Goal: Task Accomplishment & Management: Manage account settings

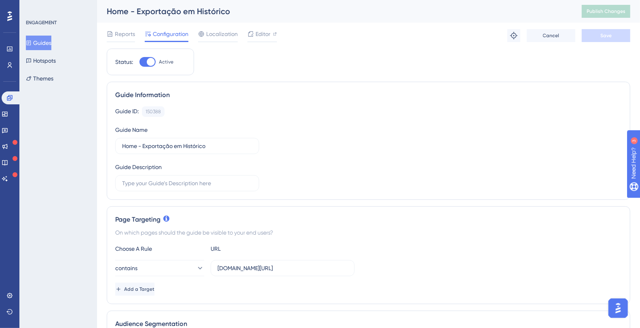
click at [41, 38] on button "Guides" at bounding box center [38, 43] width 25 height 15
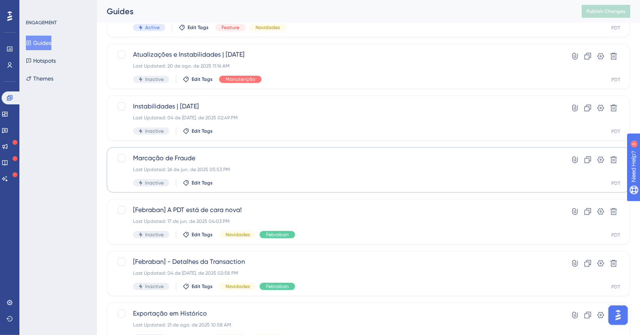
scroll to position [98, 0]
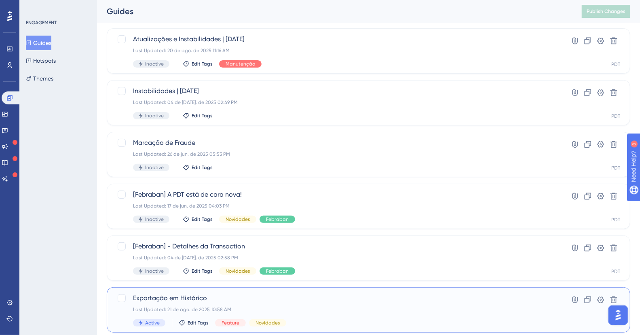
click at [214, 299] on span "Exportação em Histórico" at bounding box center [336, 298] width 407 height 10
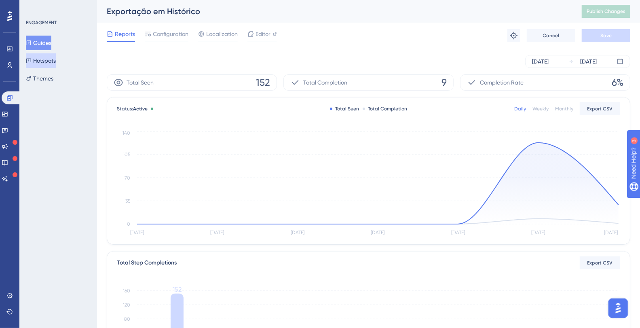
click at [56, 63] on button "Hotspots" at bounding box center [41, 60] width 30 height 15
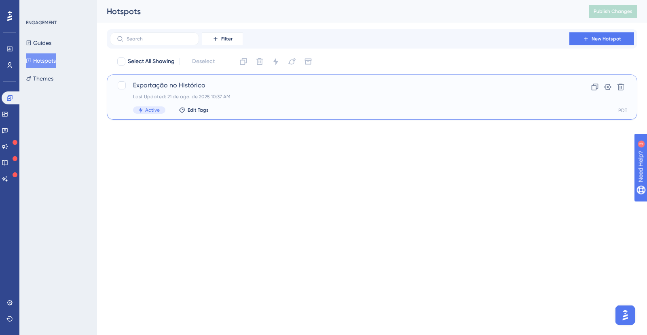
click at [182, 89] on span "Exportação no Histórico" at bounding box center [339, 86] width 413 height 10
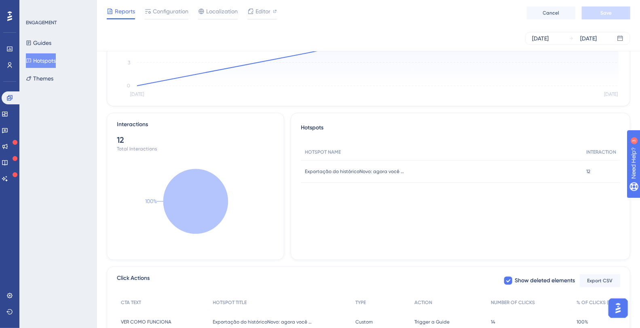
scroll to position [192, 0]
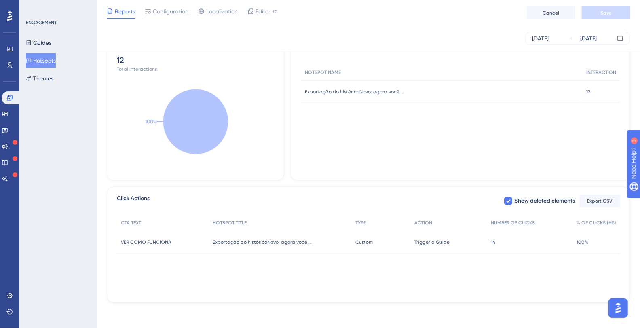
click at [425, 242] on span "Trigger a Guide" at bounding box center [432, 242] width 35 height 6
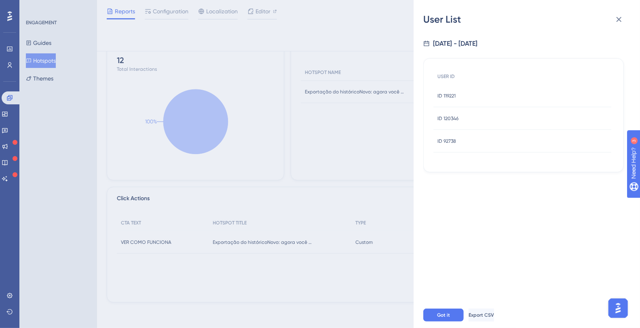
scroll to position [0, 0]
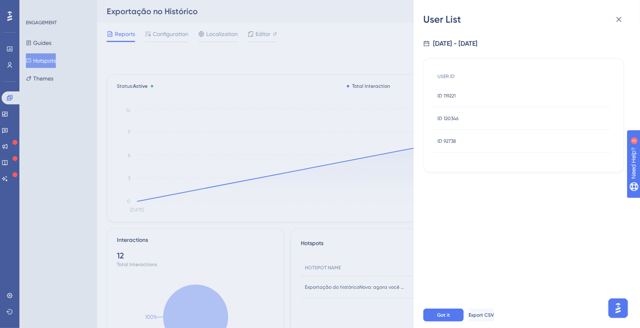
click at [349, 91] on div "User List [DATE] - [DATE] USER ID ID 119221 ID 119221 ID 120346 ID 120346 ID 92…" at bounding box center [320, 164] width 640 height 328
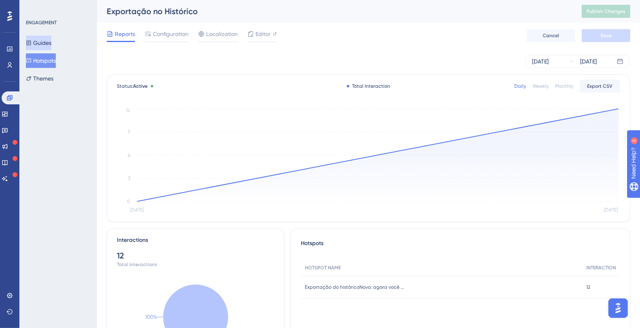
click at [36, 46] on button "Guides" at bounding box center [38, 43] width 25 height 15
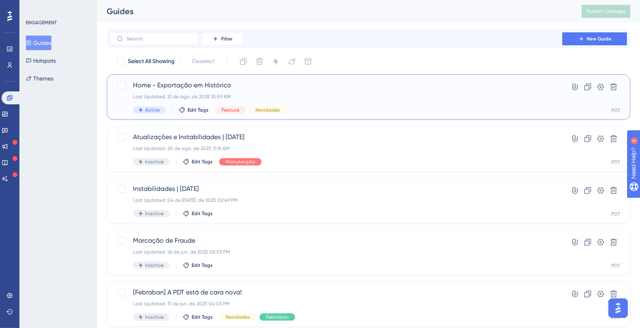
click at [245, 85] on span "Home - Exportação em Histórico" at bounding box center [336, 86] width 407 height 10
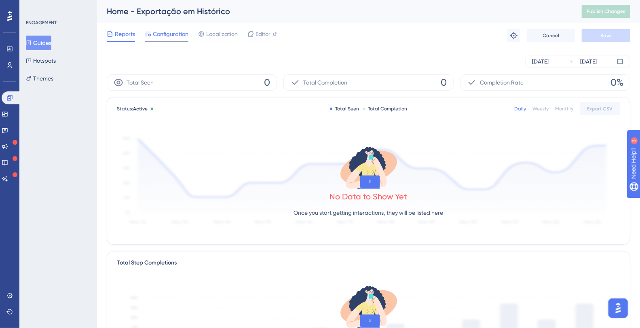
click at [155, 36] on span "Configuration" at bounding box center [171, 34] width 36 height 10
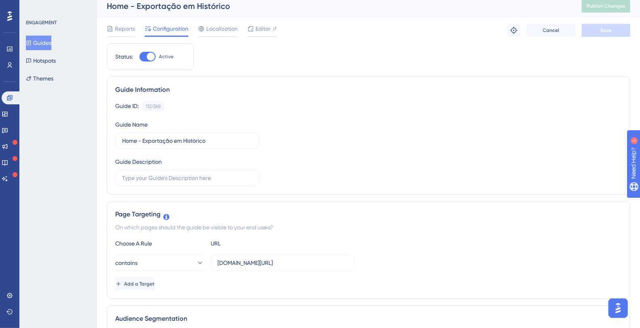
scroll to position [17, 0]
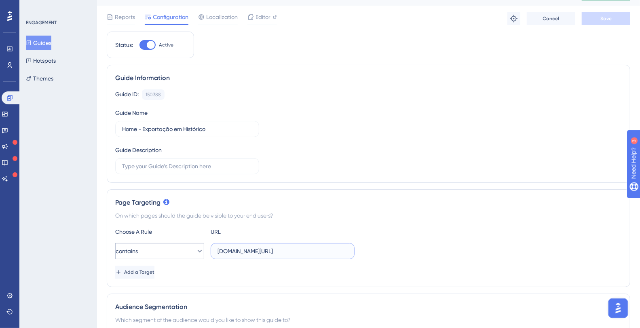
drag, startPoint x: 233, startPoint y: 250, endPoint x: 178, endPoint y: 249, distance: 54.2
click at [178, 249] on div "contains [DOMAIN_NAME][URL]" at bounding box center [234, 251] width 239 height 16
drag, startPoint x: 248, startPoint y: 249, endPoint x: 320, endPoint y: 246, distance: 71.7
click at [372, 248] on div "contains [DOMAIN_NAME][URL]" at bounding box center [368, 251] width 507 height 16
click at [312, 247] on input "[DOMAIN_NAME][URL]" at bounding box center [283, 251] width 130 height 9
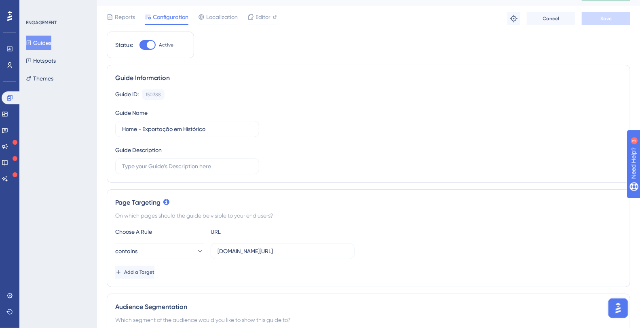
click at [428, 145] on div "Guide ID: 150388 Copy Guide Name Home - Exportação em Histórico Guide Descripti…" at bounding box center [368, 131] width 507 height 85
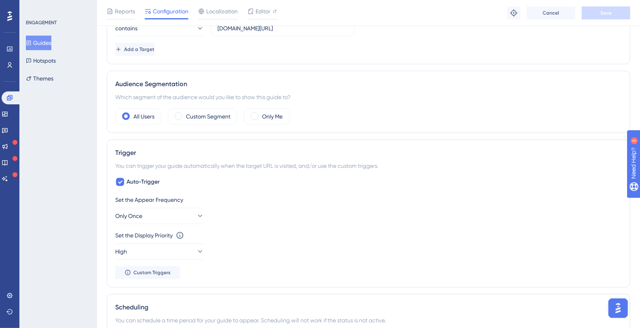
scroll to position [253, 0]
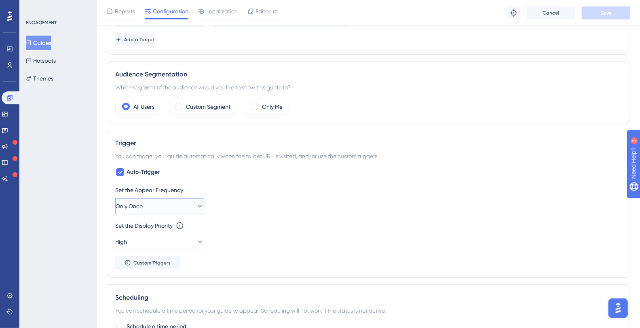
click at [191, 199] on button "Only Once" at bounding box center [159, 206] width 89 height 16
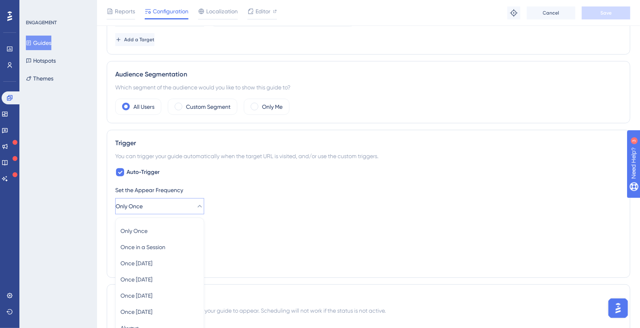
scroll to position [365, 0]
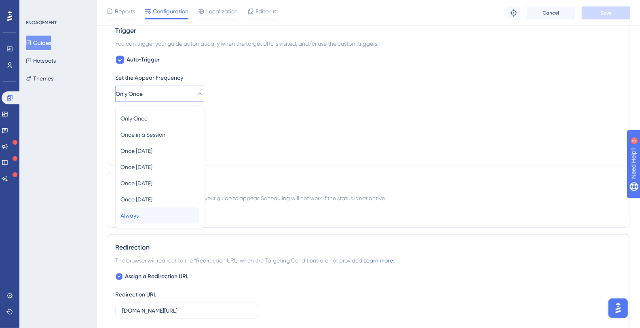
click at [146, 213] on div "Always Always" at bounding box center [160, 216] width 78 height 16
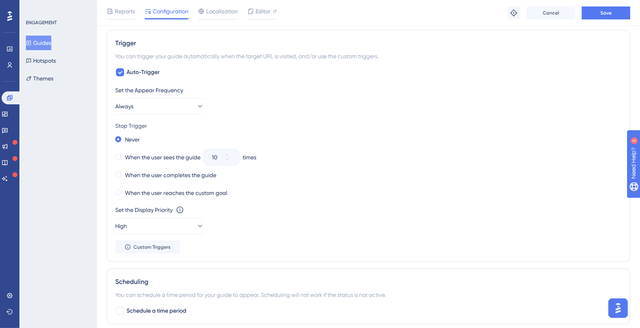
scroll to position [352, 0]
click at [621, 12] on button "Save" at bounding box center [606, 12] width 49 height 13
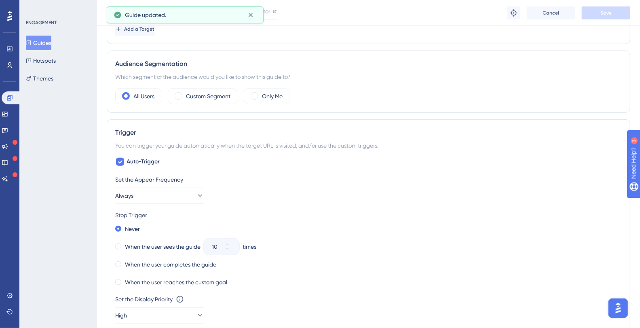
scroll to position [0, 0]
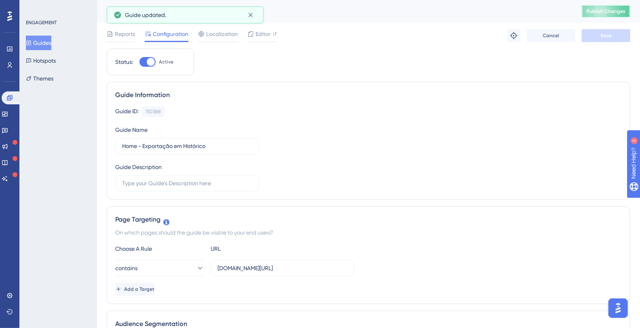
click at [604, 12] on span "Publish Changes" at bounding box center [606, 11] width 39 height 6
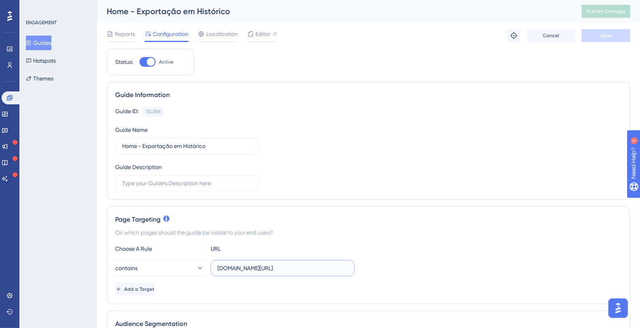
click at [282, 271] on input "[DOMAIN_NAME][URL]" at bounding box center [283, 268] width 130 height 9
drag, startPoint x: 302, startPoint y: 268, endPoint x: 385, endPoint y: 260, distance: 83.7
click at [385, 260] on div "contains [DOMAIN_NAME][URL]" at bounding box center [368, 268] width 507 height 16
click at [418, 248] on div "Choose A Rule URL" at bounding box center [368, 249] width 507 height 10
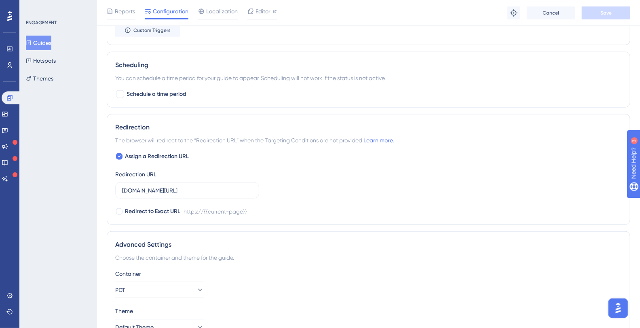
scroll to position [575, 0]
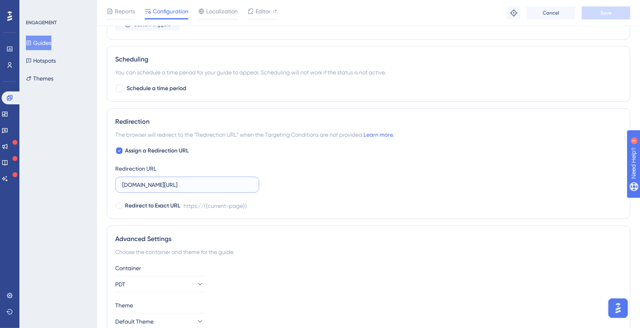
drag, startPoint x: 217, startPoint y: 180, endPoint x: 288, endPoint y: 178, distance: 71.6
click at [288, 178] on div "Assign a Redirection URL Redirection URL [DOMAIN_NAME][URL] Redirect to Exact U…" at bounding box center [368, 178] width 507 height 65
click at [351, 177] on div "Assign a Redirection URL Redirection URL [DOMAIN_NAME][URL] Redirect to Exact U…" at bounding box center [368, 178] width 507 height 65
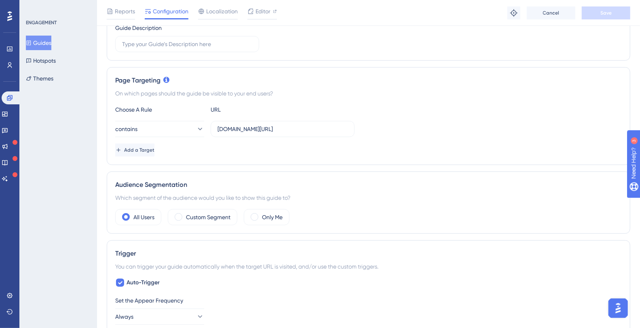
scroll to position [0, 0]
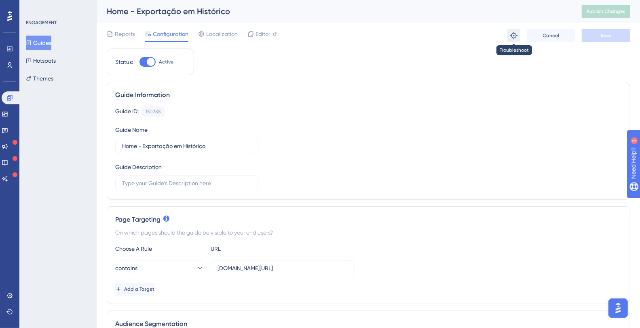
click at [515, 35] on icon at bounding box center [514, 36] width 8 height 8
click at [49, 43] on button "Guides" at bounding box center [38, 43] width 25 height 15
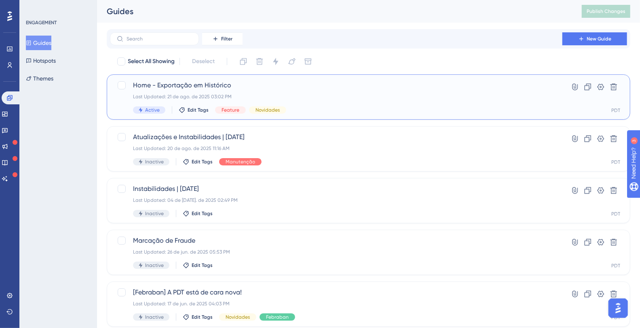
click at [256, 92] on div "Home - Exportação em Histórico Last Updated: 21 de ago. de 2025 03:02 PM Active…" at bounding box center [336, 97] width 407 height 33
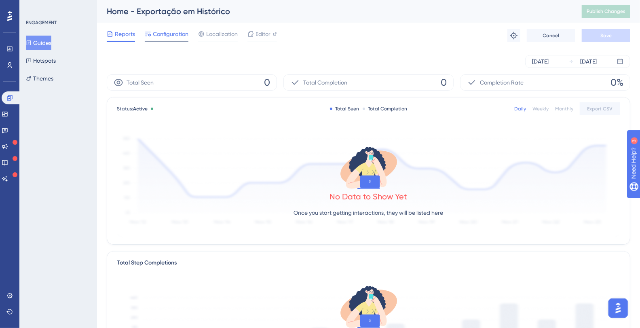
click at [186, 36] on span "Configuration" at bounding box center [171, 34] width 36 height 10
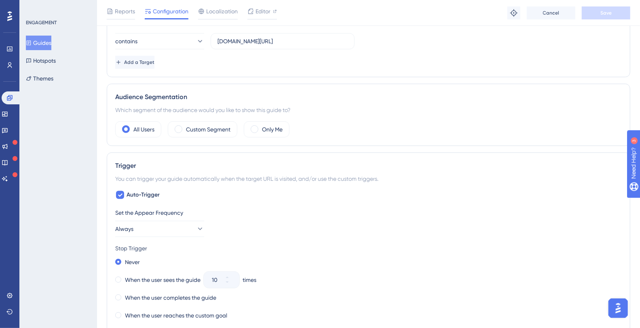
scroll to position [241, 0]
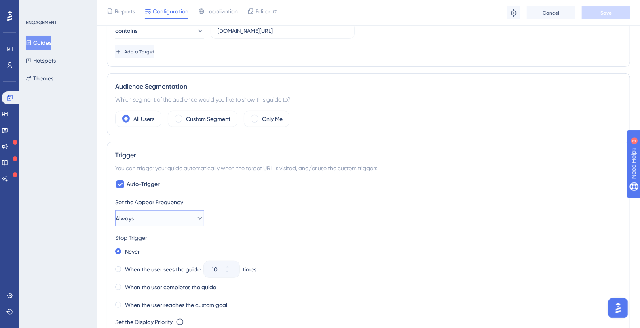
click at [145, 211] on button "Always" at bounding box center [159, 218] width 89 height 16
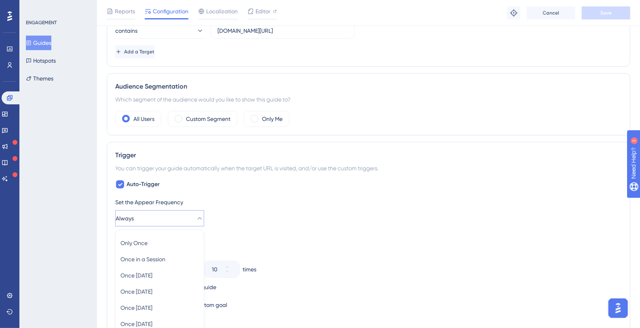
scroll to position [364, 0]
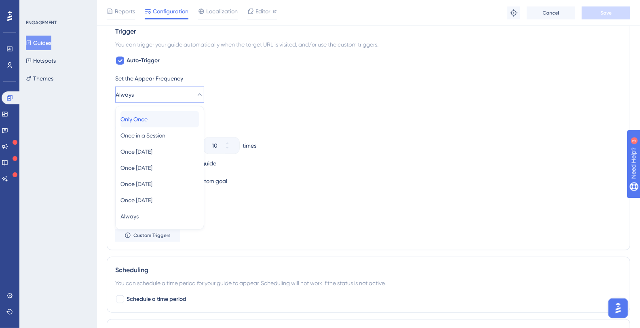
click at [157, 116] on div "Only Once Only Once" at bounding box center [160, 119] width 78 height 16
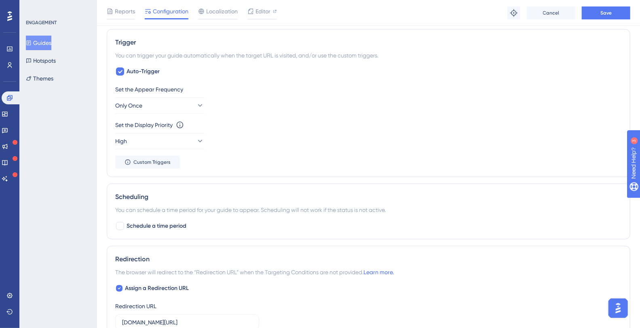
scroll to position [352, 0]
click at [613, 12] on button "Save" at bounding box center [606, 12] width 49 height 13
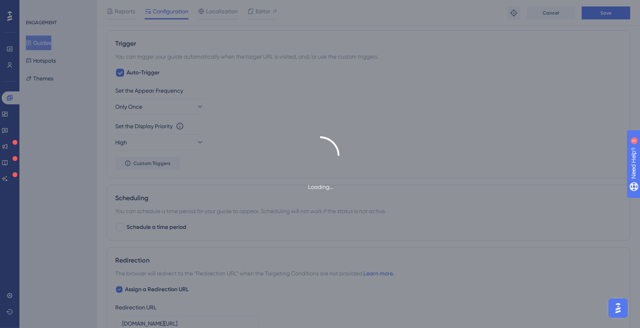
scroll to position [0, 0]
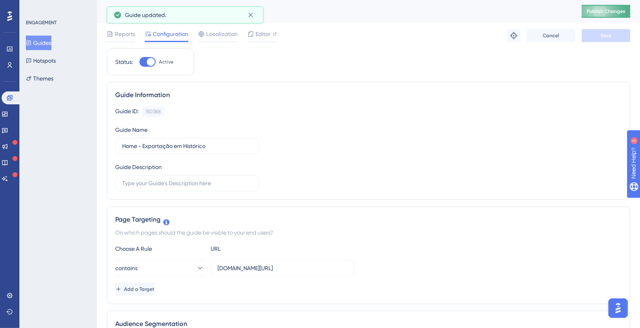
click at [607, 12] on span "Publish Changes" at bounding box center [606, 11] width 39 height 6
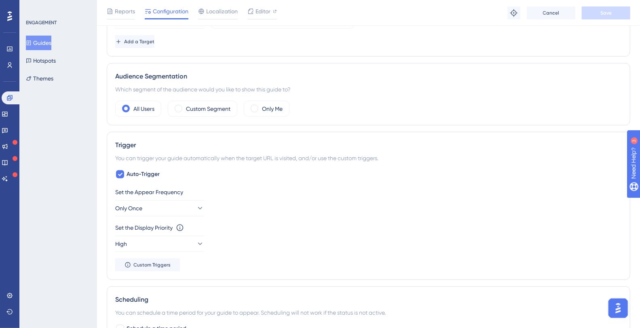
scroll to position [80, 0]
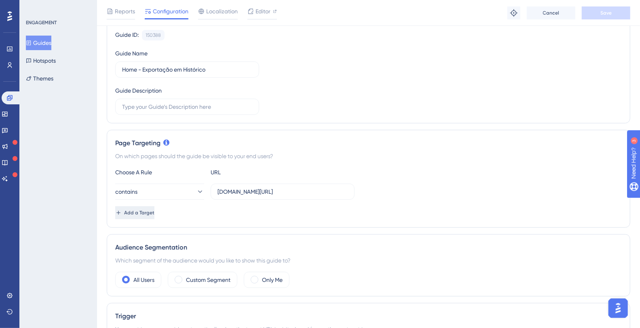
click at [155, 211] on span "Add a Target" at bounding box center [139, 213] width 30 height 6
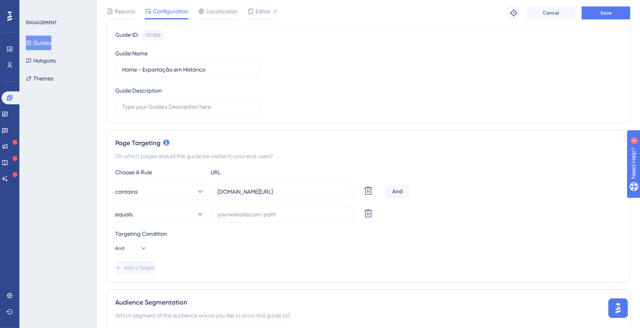
click at [401, 191] on div "And" at bounding box center [398, 191] width 24 height 13
click at [370, 196] on icon at bounding box center [369, 191] width 10 height 10
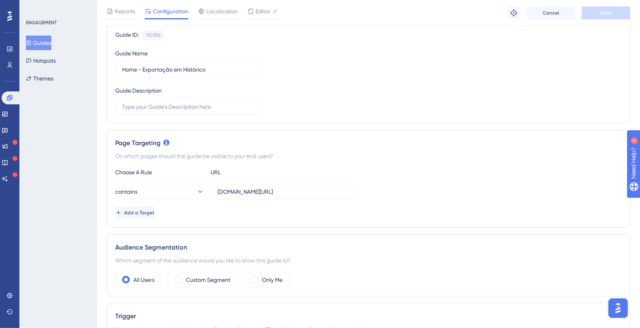
click at [239, 208] on div "Add a Target" at bounding box center [368, 212] width 507 height 13
click at [213, 169] on div "URL" at bounding box center [255, 172] width 89 height 10
click at [136, 194] on span "contains" at bounding box center [127, 192] width 22 height 10
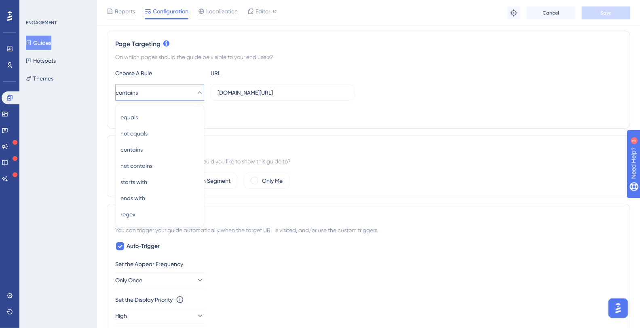
click at [232, 118] on div "Add a Target" at bounding box center [368, 113] width 507 height 13
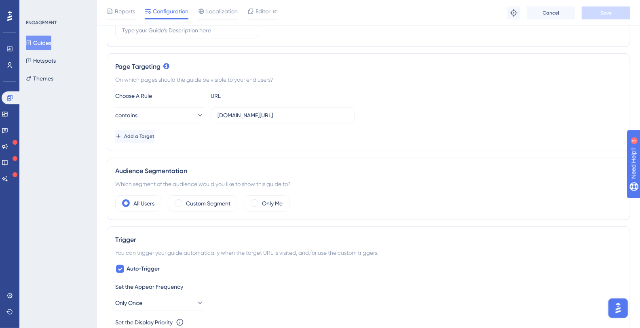
scroll to position [156, 0]
click at [144, 137] on span "Add a Target" at bounding box center [139, 136] width 30 height 6
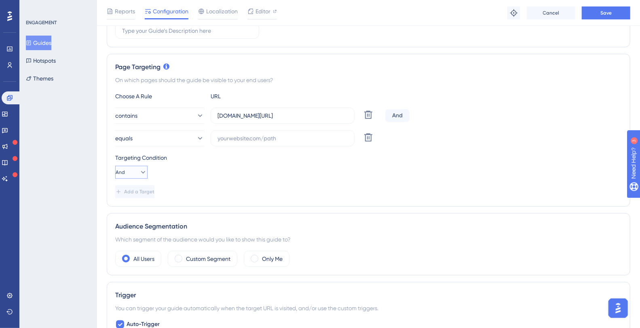
click at [130, 173] on button "And" at bounding box center [131, 172] width 32 height 13
click at [133, 207] on div "Or Or" at bounding box center [131, 211] width 15 height 16
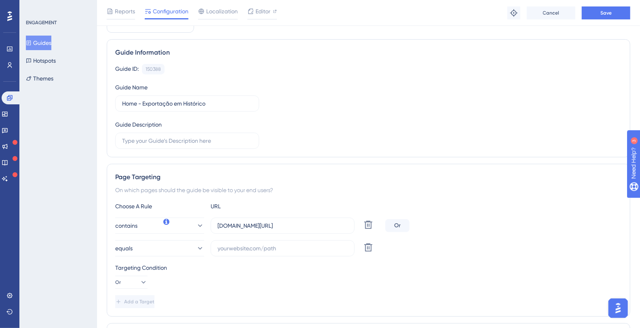
scroll to position [44, 0]
click at [260, 224] on input "[DOMAIN_NAME][URL]" at bounding box center [283, 226] width 130 height 9
click at [271, 249] on input "text" at bounding box center [283, 249] width 130 height 9
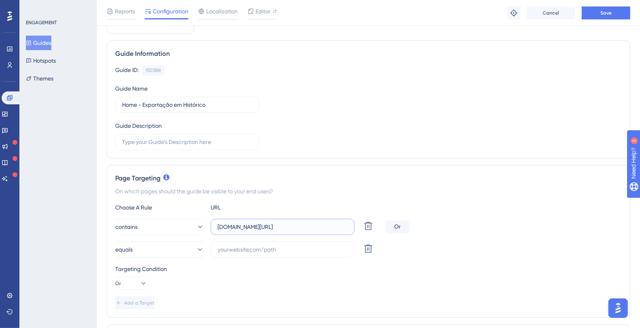
click at [269, 222] on input "[DOMAIN_NAME][URL]" at bounding box center [283, 226] width 130 height 9
click at [268, 248] on input "text" at bounding box center [283, 249] width 130 height 9
paste input "[DOMAIN_NAME][URL]"
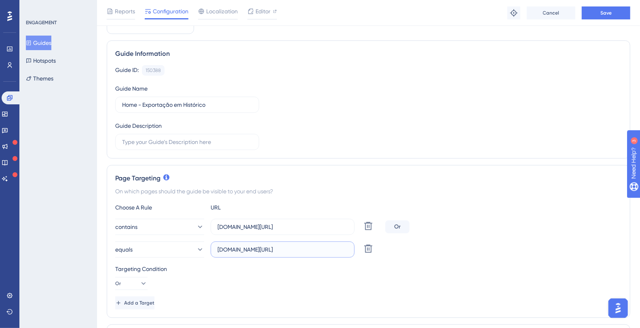
click at [285, 245] on input "[DOMAIN_NAME][URL]" at bounding box center [283, 249] width 130 height 9
click at [286, 247] on input "[DOMAIN_NAME][URL]" at bounding box center [283, 249] width 130 height 9
drag, startPoint x: 332, startPoint y: 248, endPoint x: 145, endPoint y: 245, distance: 187.3
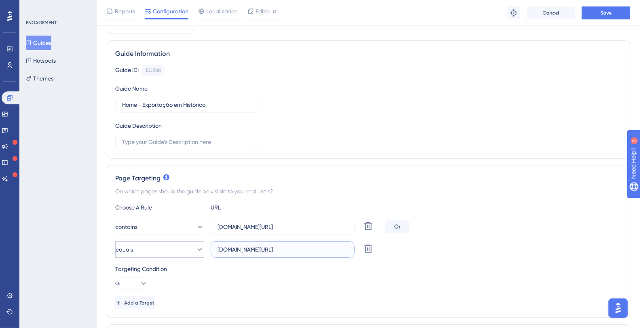
click at [141, 247] on div "equals [DOMAIN_NAME][URL] Delete" at bounding box center [248, 250] width 267 height 16
click at [311, 265] on div "Targeting Condition" at bounding box center [368, 269] width 507 height 10
click at [287, 245] on input "[DOMAIN_NAME][URL]" at bounding box center [283, 249] width 130 height 9
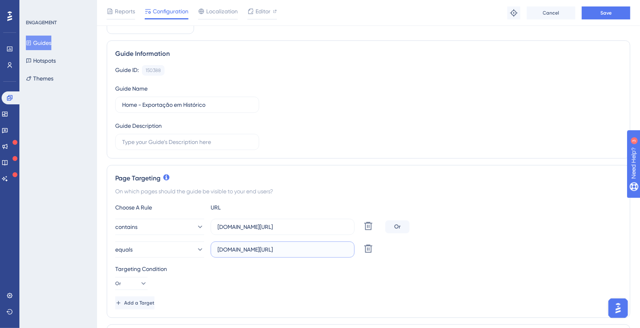
paste input "[URL]"
type input "[URL][DOMAIN_NAME]"
click at [451, 132] on div "Guide ID: 150388 Copy Guide Name Home - Exportação em Histórico Guide Descripti…" at bounding box center [368, 107] width 507 height 85
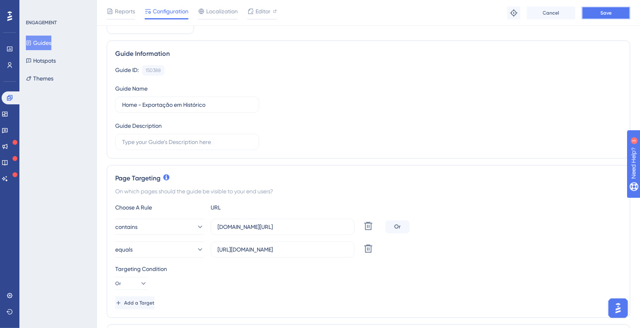
click at [620, 10] on button "Save" at bounding box center [606, 12] width 49 height 13
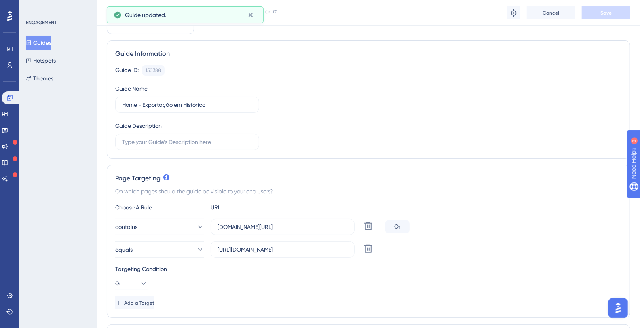
click at [47, 46] on button "Guides" at bounding box center [38, 43] width 25 height 15
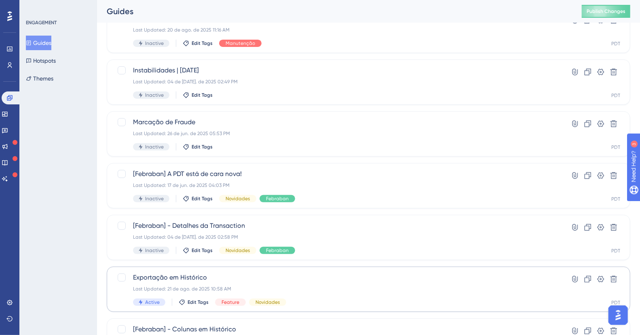
scroll to position [181, 0]
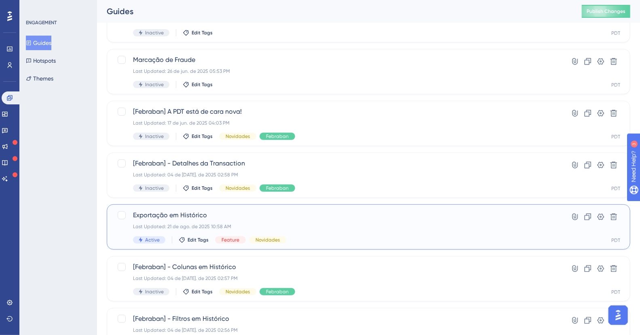
click at [220, 217] on span "Exportação em Histórico" at bounding box center [336, 215] width 407 height 10
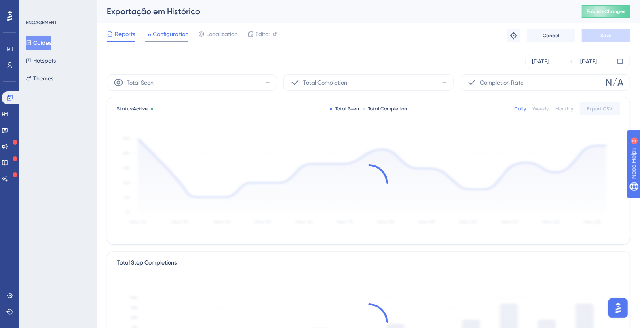
click at [180, 33] on span "Configuration" at bounding box center [171, 34] width 36 height 10
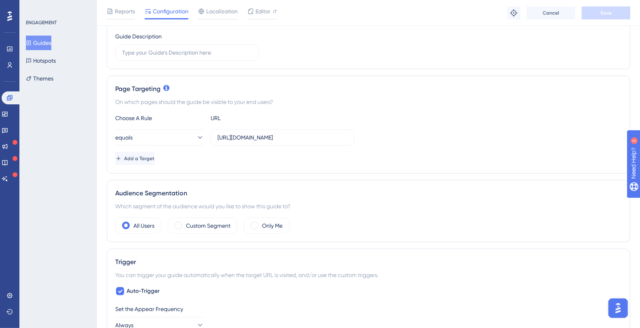
scroll to position [133, 0]
click at [155, 157] on span "Add a Target" at bounding box center [139, 160] width 30 height 6
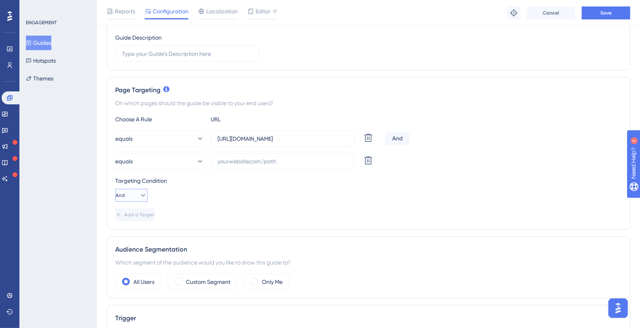
click at [125, 195] on span "And" at bounding box center [120, 195] width 9 height 6
click at [138, 232] on div "Or Or" at bounding box center [131, 235] width 15 height 16
click at [242, 162] on input "text" at bounding box center [283, 161] width 130 height 9
click at [286, 141] on input "[URL][DOMAIN_NAME]" at bounding box center [283, 138] width 130 height 9
click at [285, 140] on input "[URL][DOMAIN_NAME]" at bounding box center [283, 138] width 130 height 9
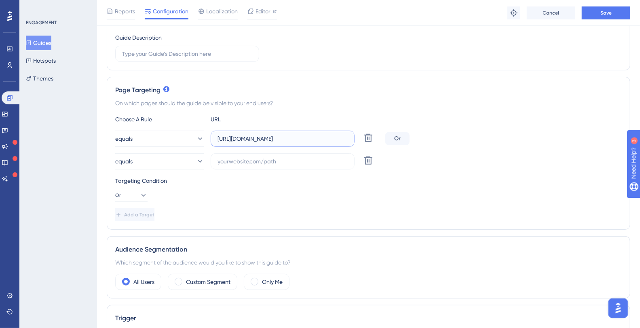
click at [285, 140] on input "[URL][DOMAIN_NAME]" at bounding box center [283, 138] width 130 height 9
click at [244, 161] on input "text" at bounding box center [283, 161] width 130 height 9
paste input "[URL][DOMAIN_NAME]"
click at [249, 161] on input "[URL][DOMAIN_NAME]" at bounding box center [283, 161] width 130 height 9
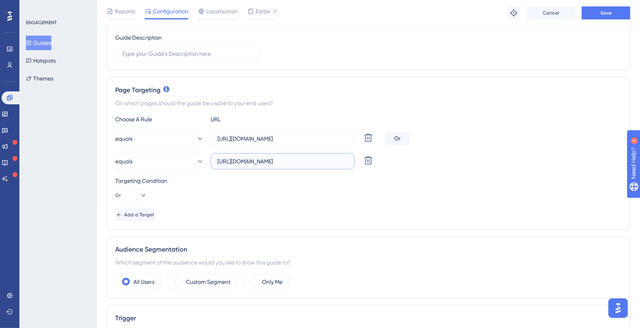
drag, startPoint x: 270, startPoint y: 163, endPoint x: 217, endPoint y: 154, distance: 53.7
click at [205, 156] on div "equals [URL][DOMAIN_NAME] Delete" at bounding box center [248, 161] width 267 height 16
click at [307, 162] on input "[URL][DOMAIN_NAME]" at bounding box center [283, 161] width 130 height 9
paste input "serasaexperian"
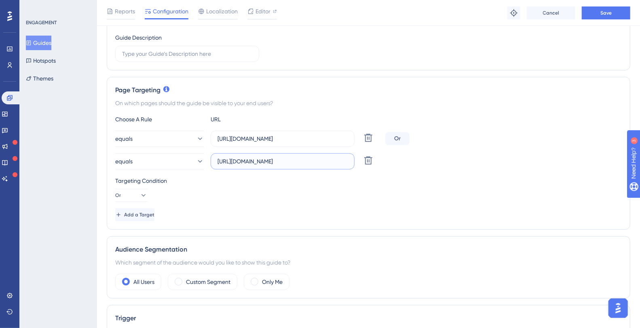
type input "[URL][DOMAIN_NAME]"
click at [365, 206] on div "Choose A Rule URL equals [URL][DOMAIN_NAME] Delete Or equals [URL][DOMAIN_NAME]…" at bounding box center [368, 167] width 507 height 107
click at [605, 13] on span "Save" at bounding box center [606, 13] width 11 height 6
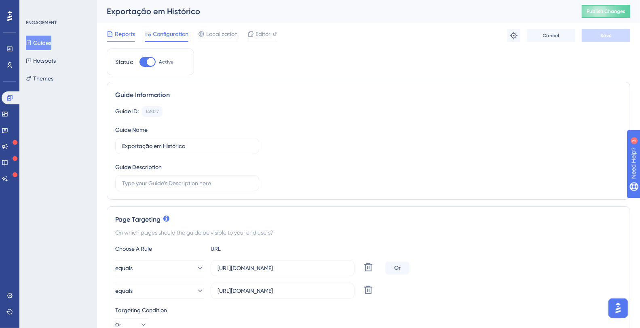
click at [125, 34] on span "Reports" at bounding box center [125, 34] width 20 height 10
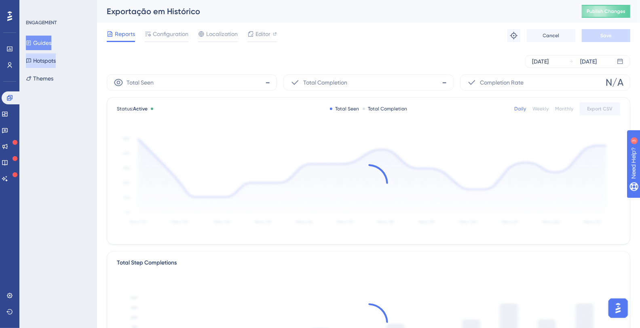
click at [47, 61] on button "Hotspots" at bounding box center [41, 60] width 30 height 15
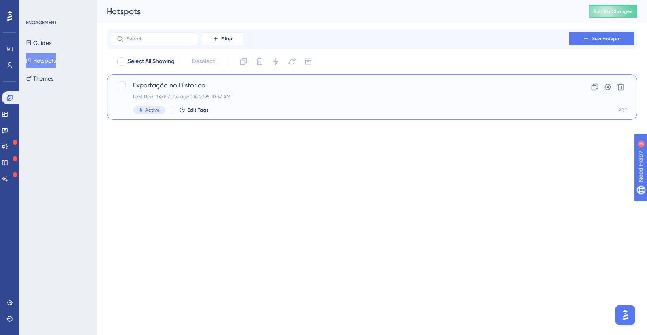
click at [249, 95] on div "Last Updated: 21 de ago. de 2025 10:37 AM" at bounding box center [339, 96] width 413 height 6
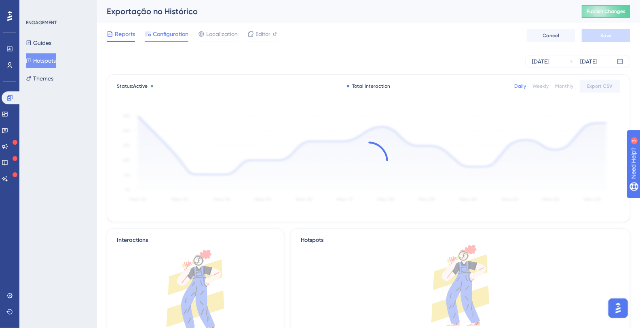
click at [165, 32] on span "Configuration" at bounding box center [171, 34] width 36 height 10
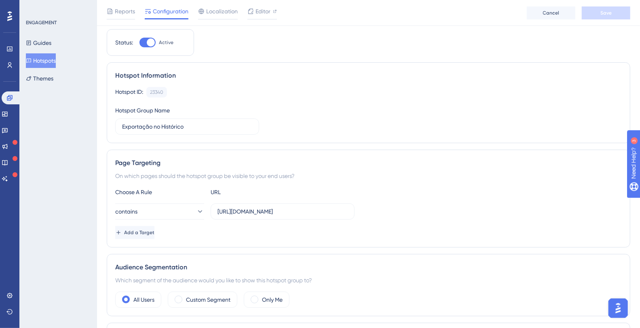
scroll to position [96, 0]
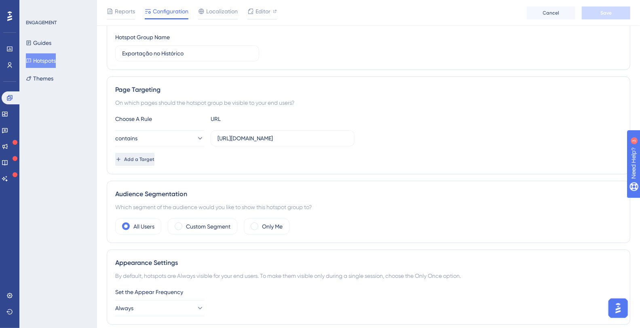
click at [155, 153] on button "Add a Target" at bounding box center [134, 159] width 39 height 13
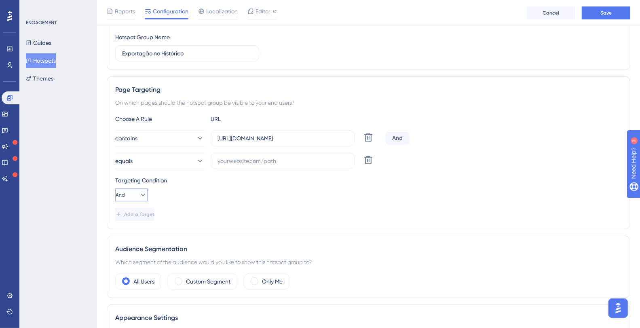
click at [132, 191] on button "And" at bounding box center [131, 195] width 32 height 13
click at [131, 230] on div "Or Or" at bounding box center [131, 234] width 15 height 16
drag, startPoint x: 514, startPoint y: 91, endPoint x: 327, endPoint y: 105, distance: 187.0
click at [512, 91] on div "Page Targeting" at bounding box center [368, 90] width 507 height 10
click at [278, 138] on input "[URL][DOMAIN_NAME]" at bounding box center [283, 138] width 130 height 9
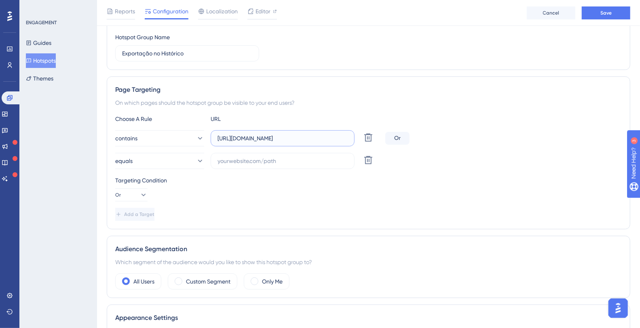
click at [278, 138] on input "[URL][DOMAIN_NAME]" at bounding box center [283, 138] width 130 height 9
click at [254, 159] on input "text" at bounding box center [283, 161] width 130 height 9
paste input "[URL][DOMAIN_NAME]"
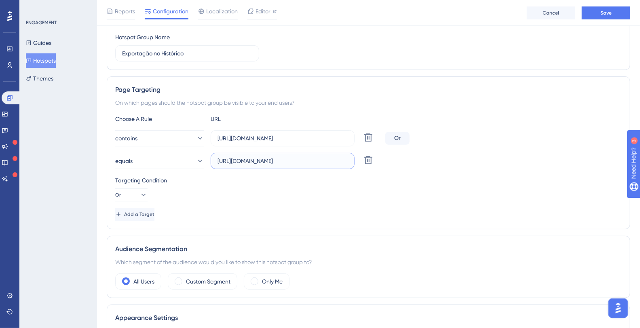
click at [306, 159] on input "[URL][DOMAIN_NAME]" at bounding box center [283, 161] width 130 height 9
paste input "serasaexperian"
type input "[URL][DOMAIN_NAME]"
click at [318, 186] on div "Targeting Condition Or" at bounding box center [368, 189] width 507 height 26
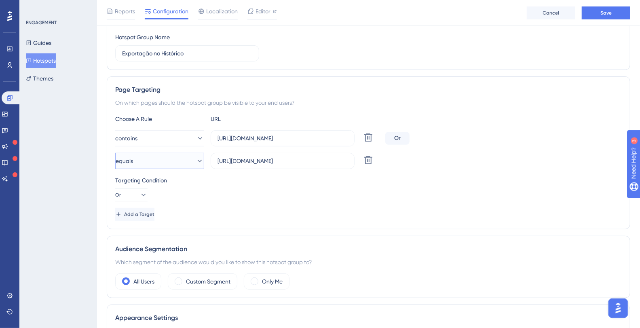
click at [161, 163] on button "equals" at bounding box center [159, 161] width 89 height 16
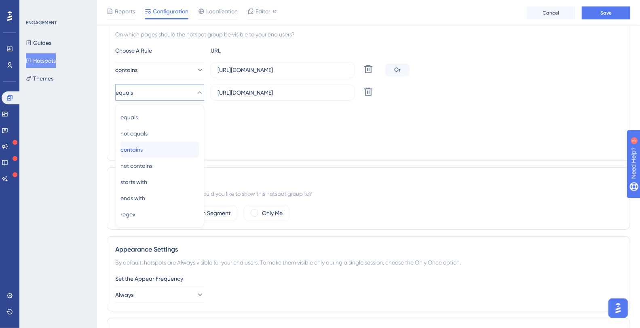
click at [156, 144] on div "contains contains" at bounding box center [160, 150] width 78 height 16
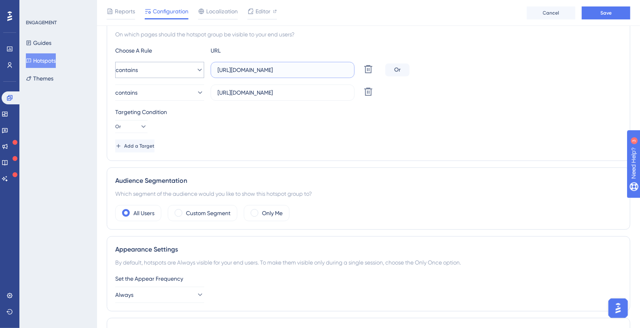
drag, startPoint x: 238, startPoint y: 70, endPoint x: 181, endPoint y: 69, distance: 57.4
click at [181, 69] on div "contains [URL][DOMAIN_NAME] Delete" at bounding box center [248, 70] width 267 height 16
type input "[DOMAIN_NAME][URL]"
drag, startPoint x: 238, startPoint y: 91, endPoint x: 174, endPoint y: 91, distance: 63.9
click at [174, 91] on div "contains [URL][DOMAIN_NAME] Delete" at bounding box center [248, 93] width 267 height 16
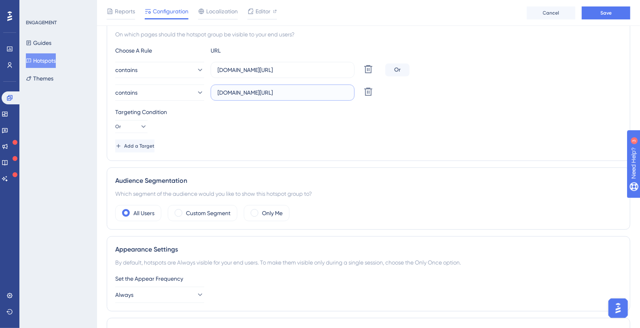
type input "[DOMAIN_NAME][URL]"
click at [282, 113] on div "Targeting Condition" at bounding box center [368, 112] width 507 height 10
drag, startPoint x: 339, startPoint y: 69, endPoint x: 434, endPoint y: 64, distance: 95.6
click at [434, 64] on div "contains [DOMAIN_NAME][URL] Delete Or" at bounding box center [368, 70] width 507 height 16
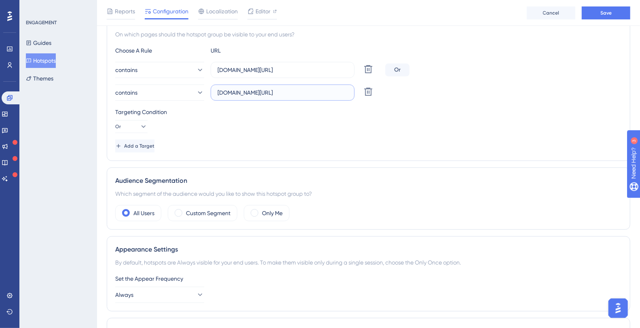
scroll to position [0, 41]
drag, startPoint x: 326, startPoint y: 89, endPoint x: 444, endPoint y: 91, distance: 118.1
click at [444, 91] on div "contains [DOMAIN_NAME][URL] Delete" at bounding box center [368, 93] width 507 height 16
click at [333, 127] on div "Targeting Condition Or" at bounding box center [368, 120] width 507 height 26
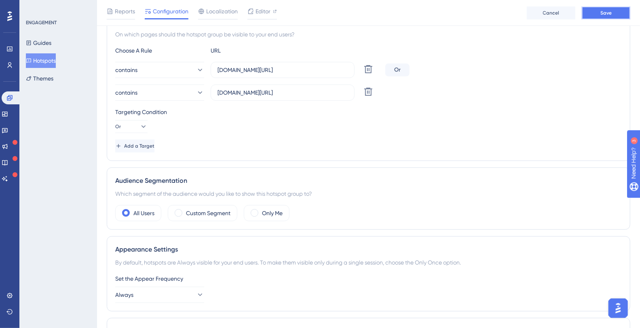
click at [619, 12] on button "Save" at bounding box center [606, 12] width 49 height 13
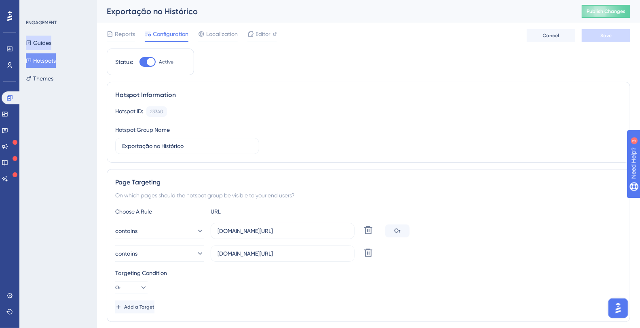
click at [46, 46] on button "Guides" at bounding box center [38, 43] width 25 height 15
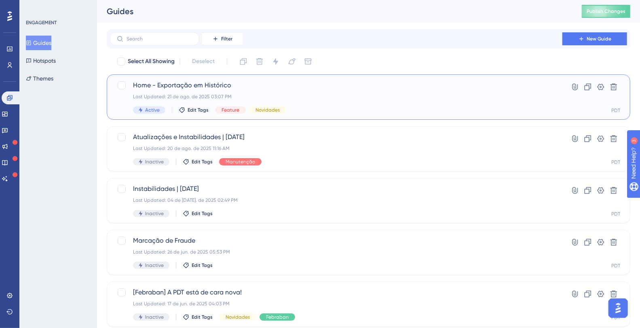
click at [254, 87] on span "Home - Exportação em Histórico" at bounding box center [336, 86] width 407 height 10
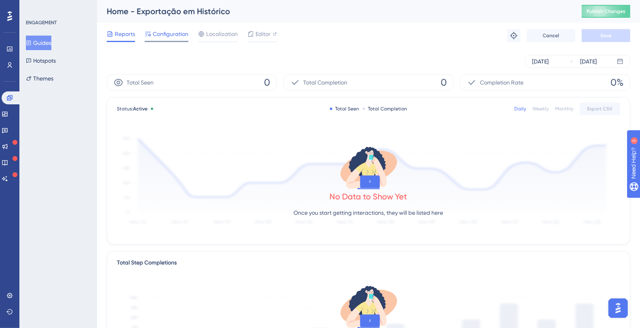
click at [166, 37] on span "Configuration" at bounding box center [171, 34] width 36 height 10
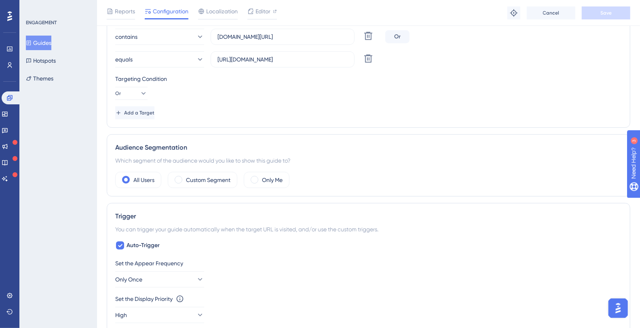
scroll to position [214, 0]
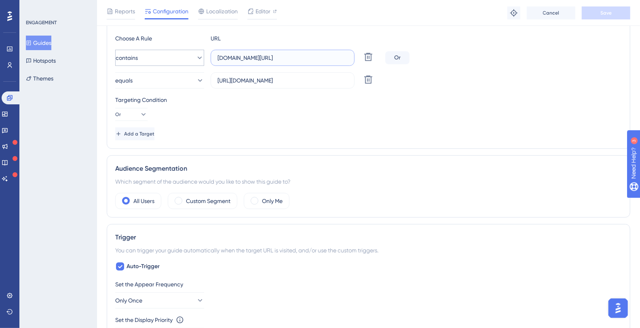
drag, startPoint x: 266, startPoint y: 58, endPoint x: 181, endPoint y: 58, distance: 85.4
click at [181, 58] on div "contains [DOMAIN_NAME][URL] Delete" at bounding box center [248, 58] width 267 height 16
click at [175, 74] on button "equals" at bounding box center [159, 80] width 89 height 16
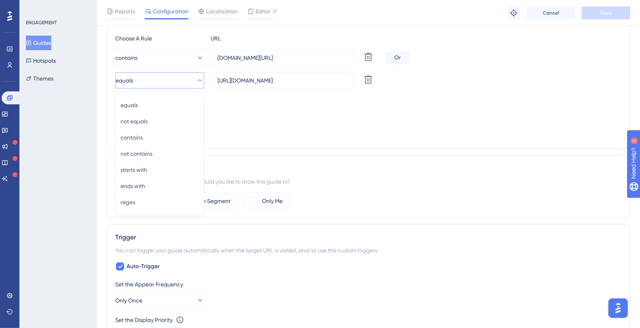
scroll to position [201, 0]
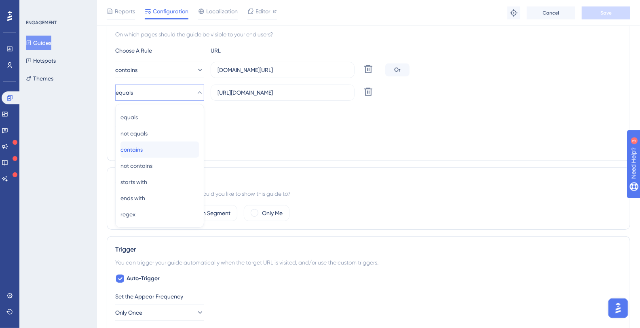
click at [153, 144] on div "contains contains" at bounding box center [160, 150] width 78 height 16
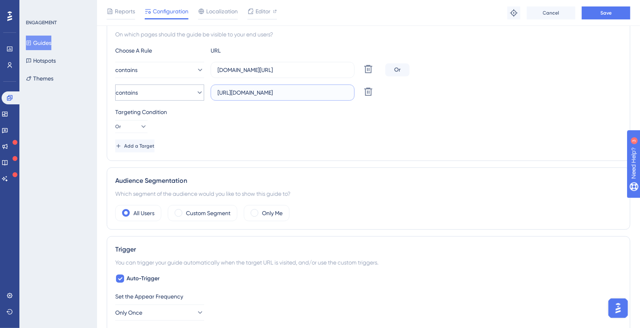
drag, startPoint x: 239, startPoint y: 91, endPoint x: 167, endPoint y: 85, distance: 72.7
click at [167, 85] on div "contains [URL][DOMAIN_NAME] Delete" at bounding box center [248, 93] width 267 height 16
drag, startPoint x: 336, startPoint y: 94, endPoint x: 426, endPoint y: 93, distance: 89.4
click at [422, 93] on div "contains [DOMAIN_NAME][URL] Delete" at bounding box center [368, 93] width 507 height 16
type input "[DOMAIN_NAME][URL]"
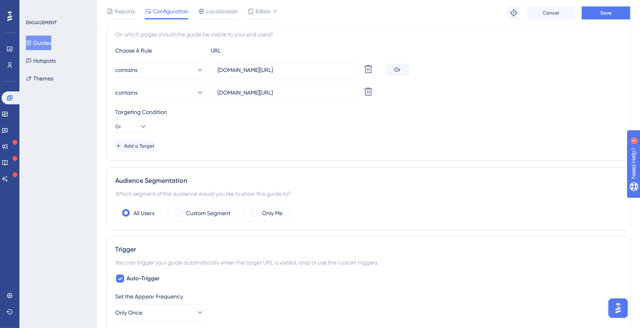
click at [457, 100] on div "Choose A Rule URL contains [DOMAIN_NAME][URL] Delete Or contains [DOMAIN_NAME][…" at bounding box center [368, 99] width 507 height 107
click at [606, 13] on span "Save" at bounding box center [606, 13] width 11 height 6
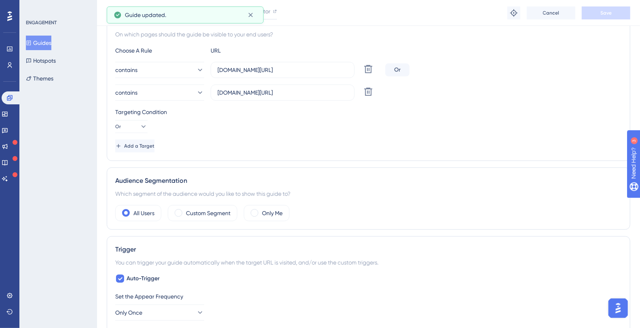
click at [51, 42] on button "Guides" at bounding box center [38, 43] width 25 height 15
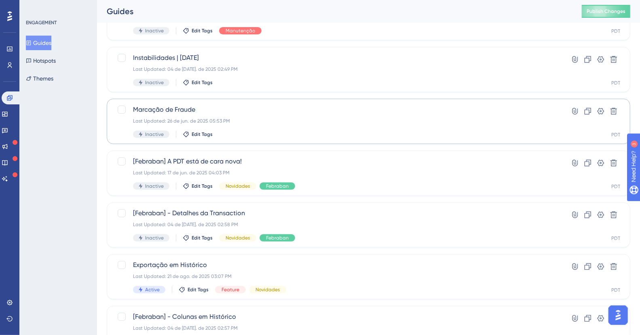
scroll to position [229, 0]
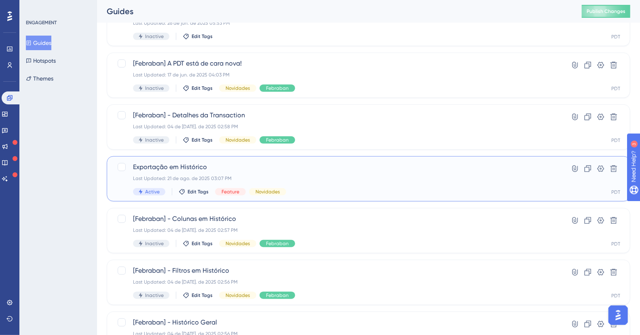
click at [219, 168] on span "Exportação em Histórico" at bounding box center [336, 167] width 407 height 10
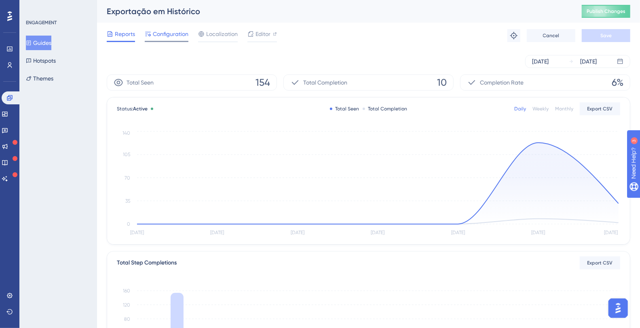
click at [167, 39] on div "Configuration" at bounding box center [167, 35] width 44 height 13
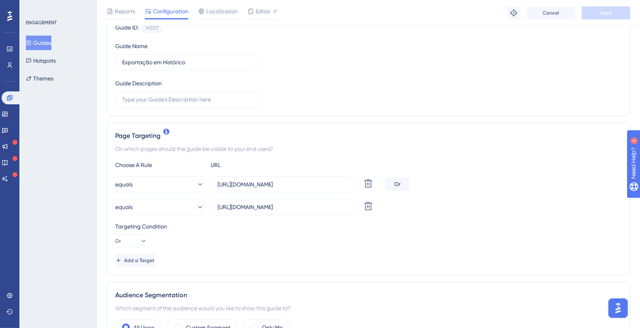
scroll to position [92, 0]
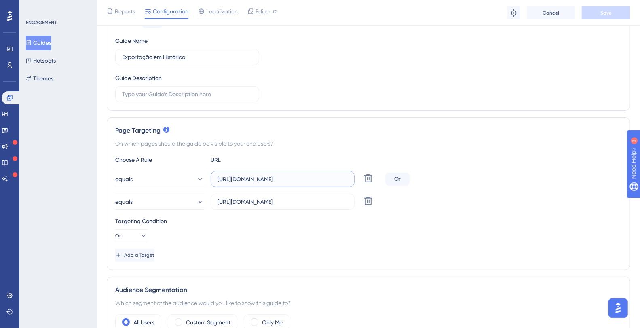
drag, startPoint x: 286, startPoint y: 173, endPoint x: 420, endPoint y: 172, distance: 133.9
click at [430, 172] on div "equals [URL][DOMAIN_NAME] Delete Or" at bounding box center [368, 179] width 507 height 16
drag, startPoint x: 326, startPoint y: 179, endPoint x: 385, endPoint y: 173, distance: 59.0
click at [440, 175] on div "equals [URL][DOMAIN_NAME] Delete Or" at bounding box center [368, 179] width 507 height 16
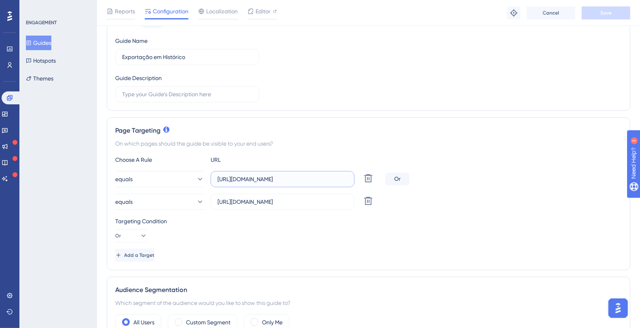
drag, startPoint x: 330, startPoint y: 180, endPoint x: 393, endPoint y: 177, distance: 63.6
click at [393, 177] on div "equals [URL][DOMAIN_NAME] Delete Or" at bounding box center [368, 179] width 507 height 16
click at [294, 178] on input "[URL][DOMAIN_NAME]" at bounding box center [283, 179] width 130 height 9
drag, startPoint x: 227, startPoint y: 179, endPoint x: 95, endPoint y: 175, distance: 131.9
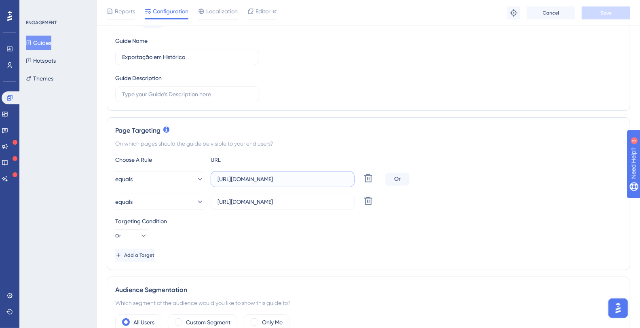
click at [392, 121] on div "Page Targeting On which pages should the guide be visible to your end users? Ch…" at bounding box center [369, 193] width 524 height 153
click at [38, 39] on button "Guides" at bounding box center [38, 43] width 25 height 15
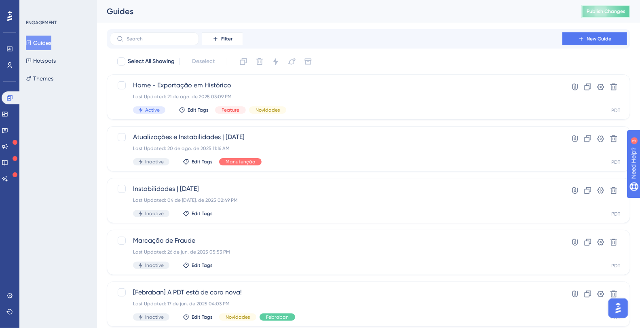
click at [621, 8] on button "Publish Changes" at bounding box center [606, 11] width 49 height 13
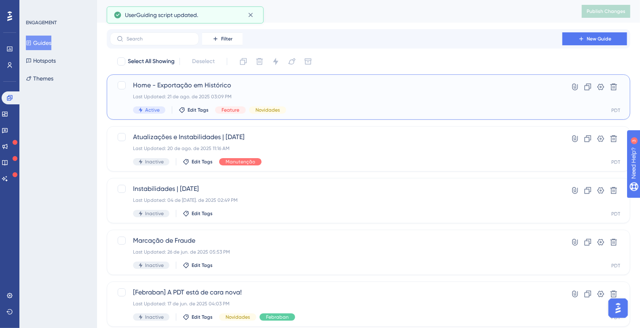
click at [199, 85] on span "Home - Exportação em Histórico" at bounding box center [336, 86] width 407 height 10
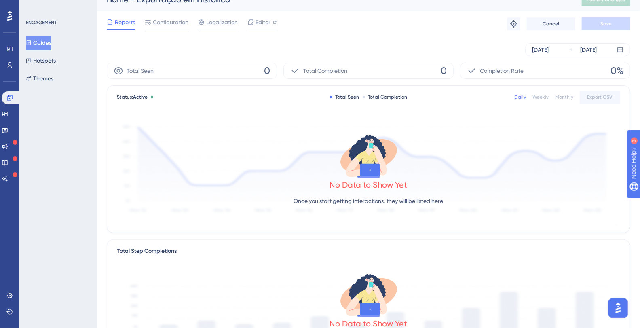
scroll to position [184, 0]
